Goal: Information Seeking & Learning: Compare options

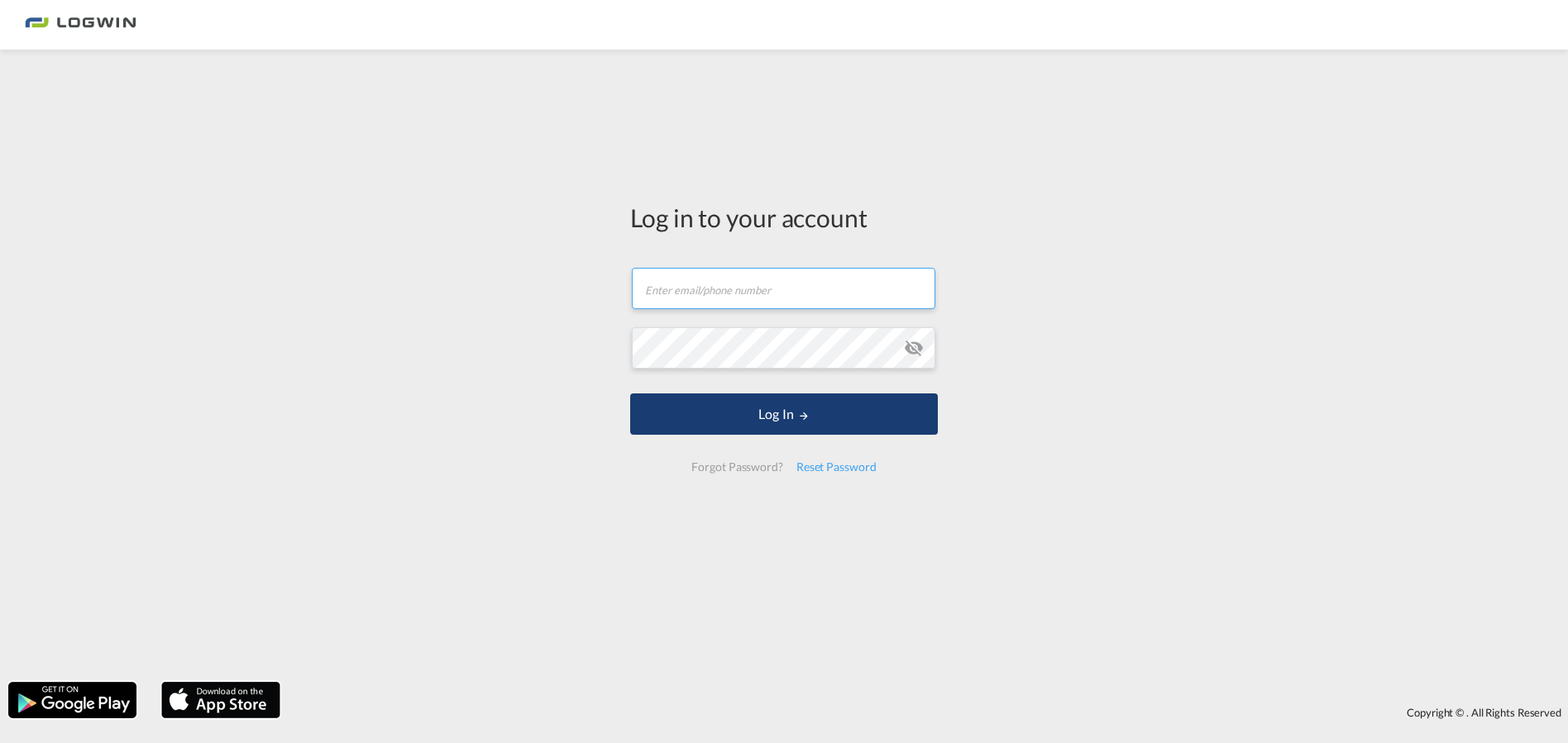
type input "[EMAIL_ADDRESS][PERSON_NAME][DOMAIN_NAME]"
click at [779, 417] on button "Log In" at bounding box center [784, 414] width 308 height 41
